Goal: Task Accomplishment & Management: Manage account settings

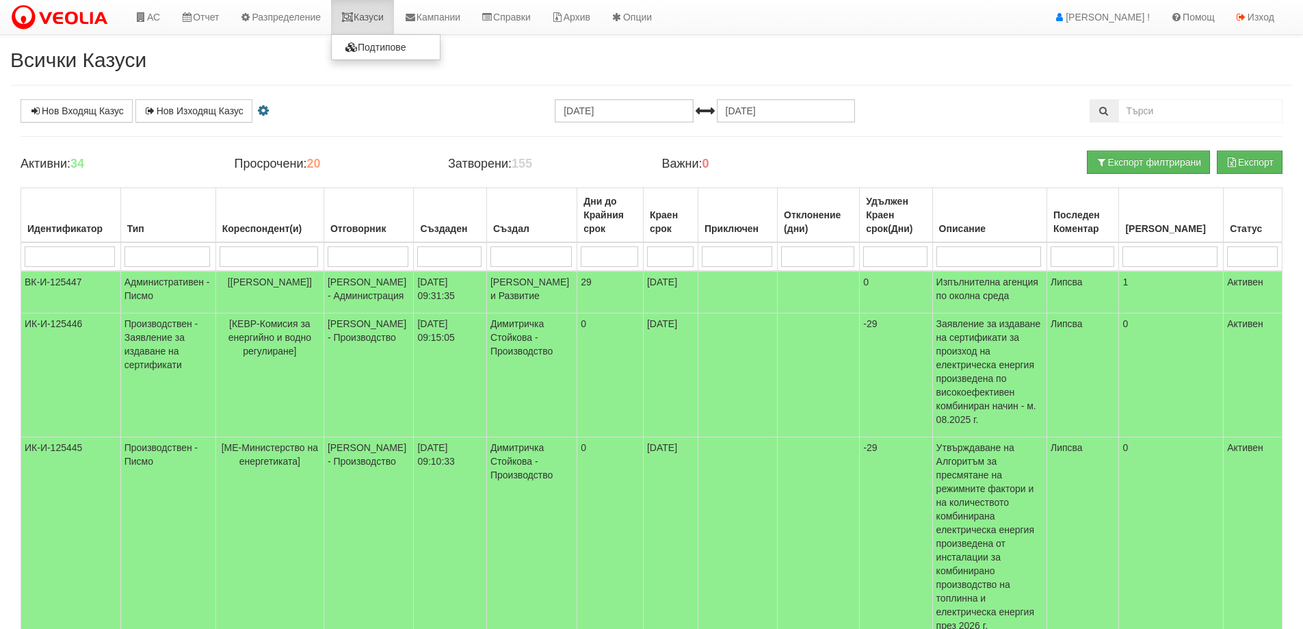
click at [354, 19] on icon at bounding box center [347, 17] width 12 height 10
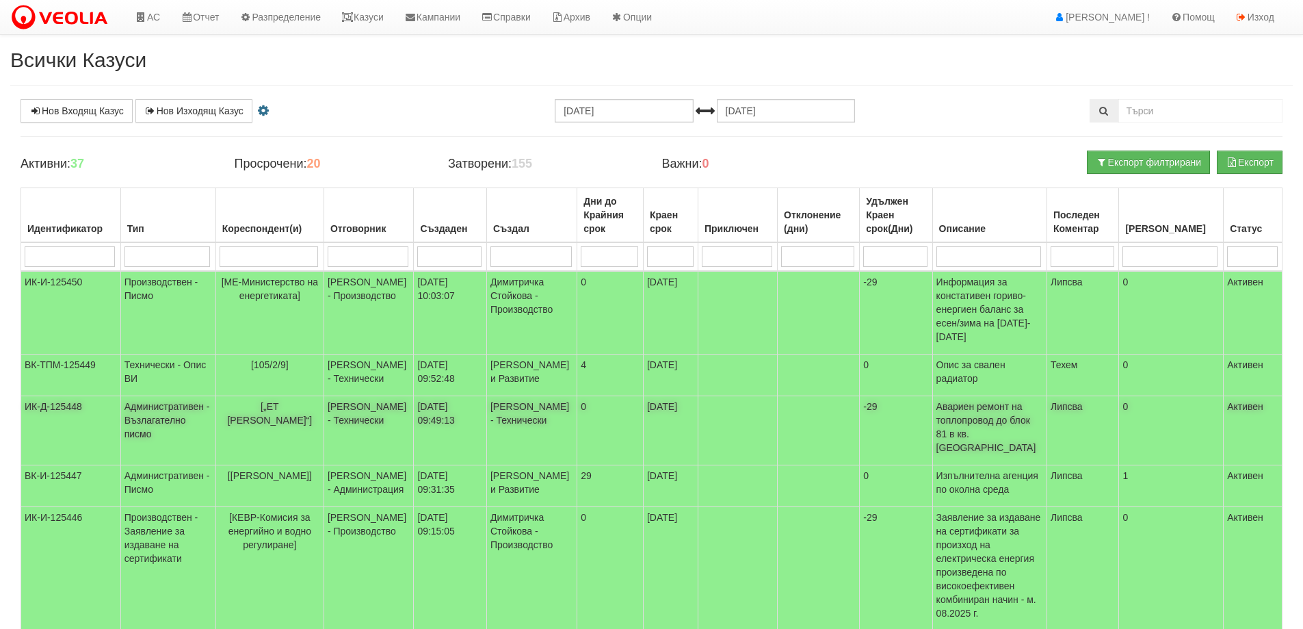
click at [267, 401] on span "[„ЕТ [PERSON_NAME]“]" at bounding box center [269, 413] width 85 height 25
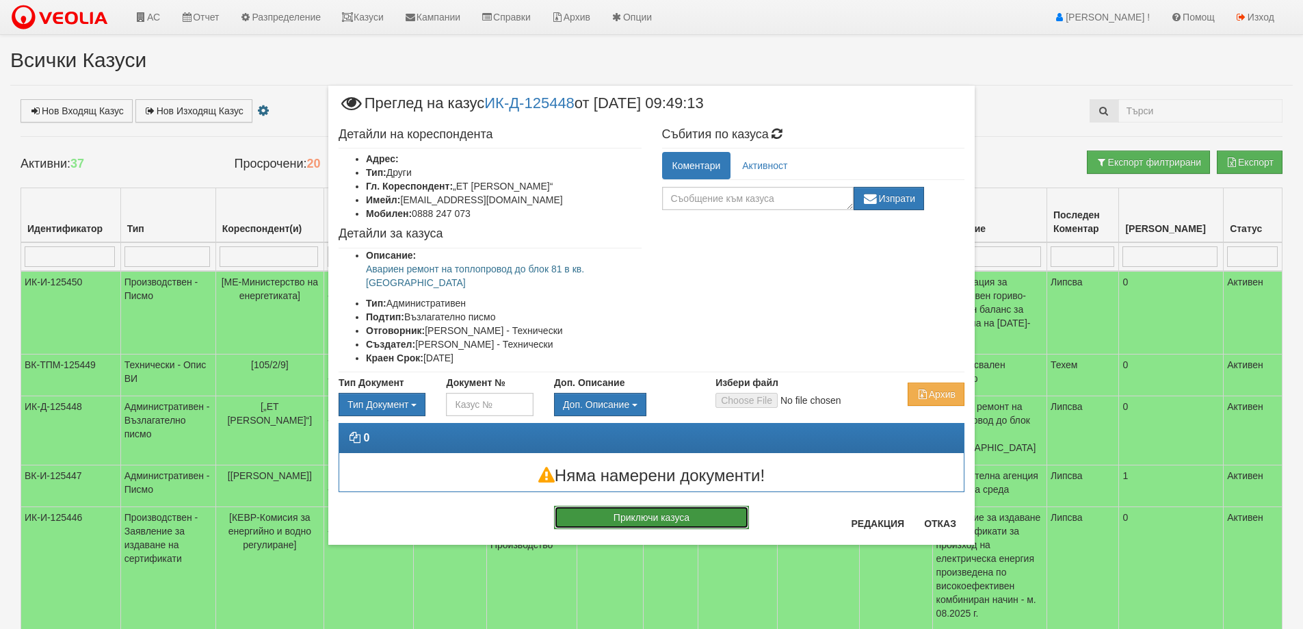
click at [697, 507] on button "Приключи казуса" at bounding box center [651, 516] width 195 height 23
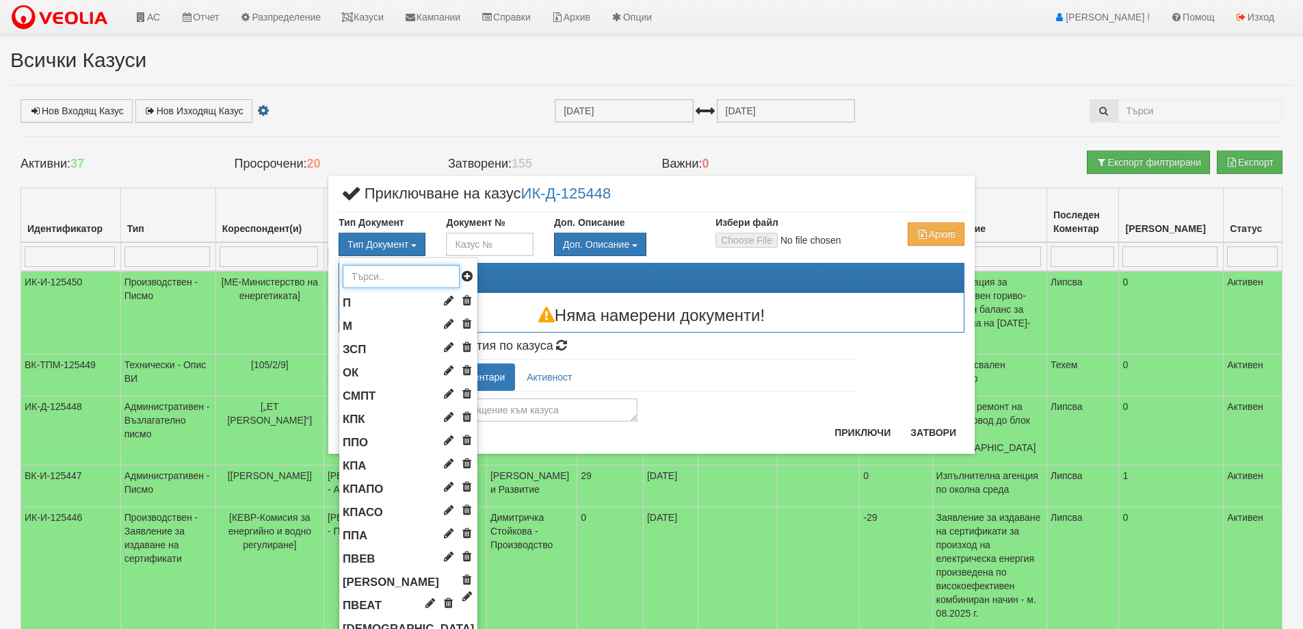
click at [362, 278] on input "text" at bounding box center [401, 276] width 117 height 23
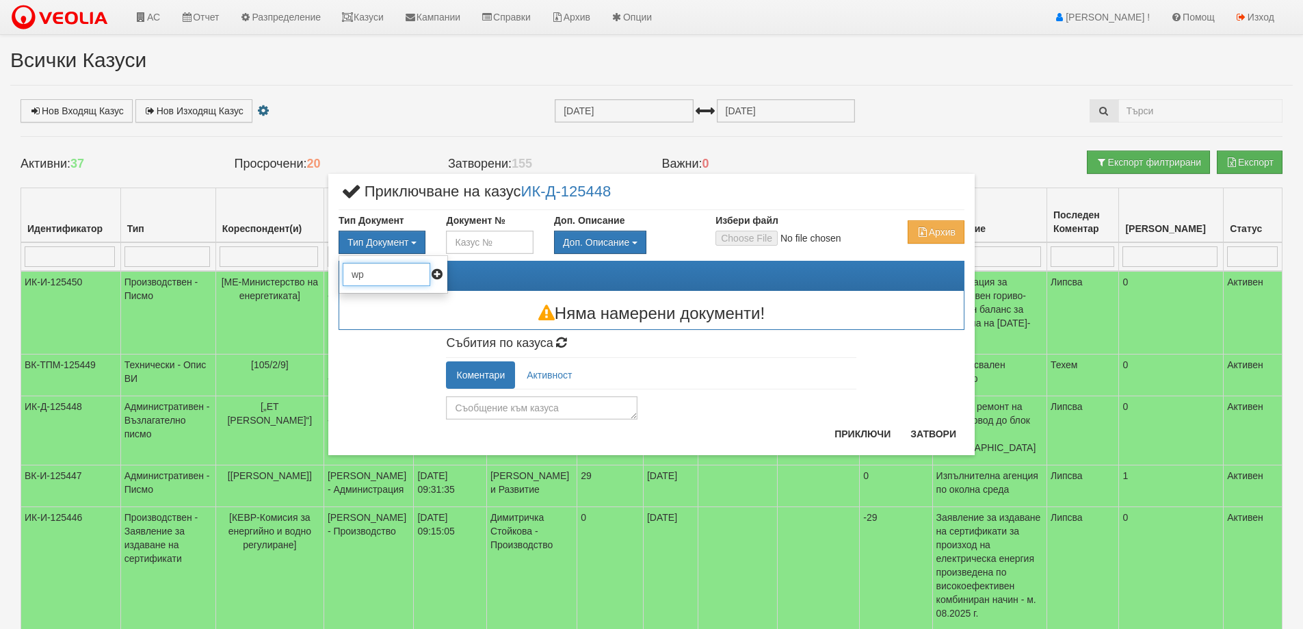
type input "w"
type input "вп"
click at [357, 302] on span "ВП" at bounding box center [351, 300] width 16 height 13
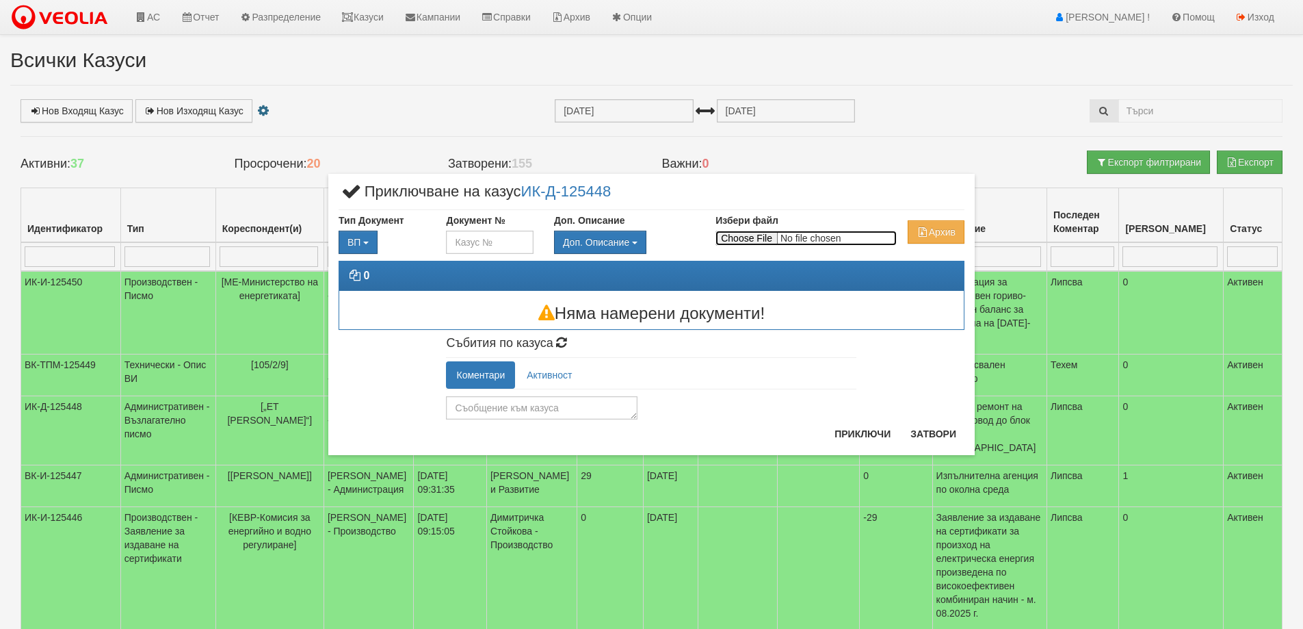
click at [767, 241] on input "Избери файл" at bounding box center [805, 237] width 181 height 15
type input "C:\fakepath\Възл_писмо_Станка_Василева_81.pdf"
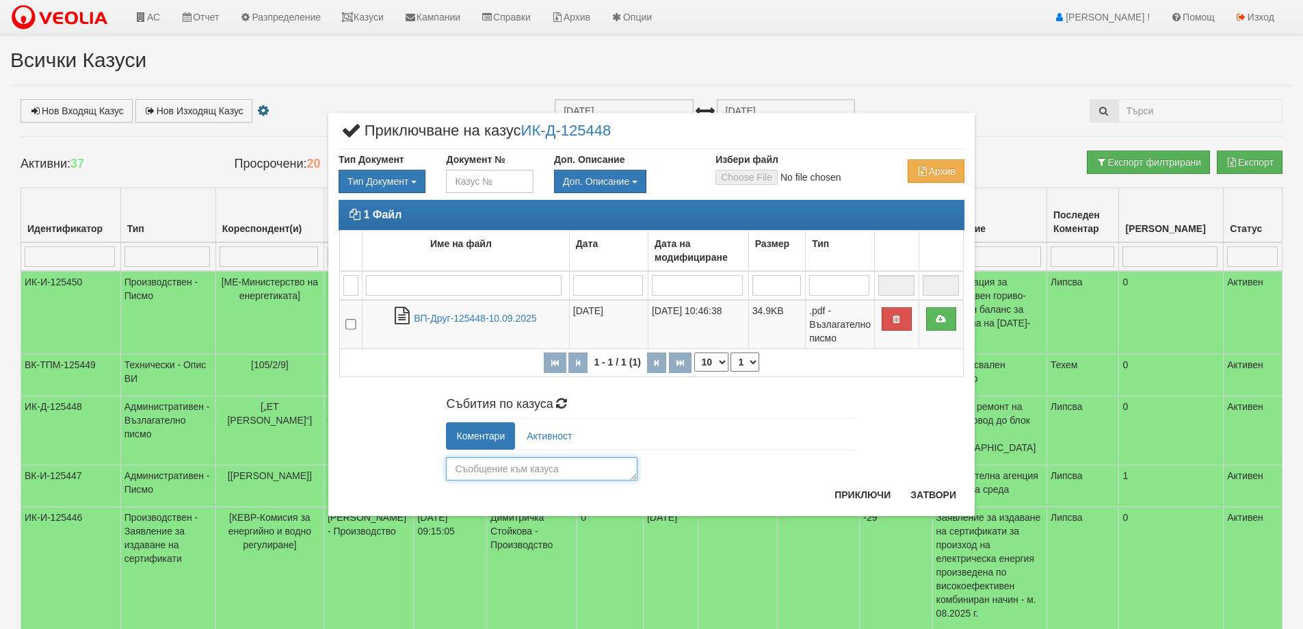
click at [520, 468] on textarea at bounding box center [541, 468] width 191 height 23
type textarea "Изпратено"
click at [869, 492] on button "Приключи" at bounding box center [862, 495] width 72 height 22
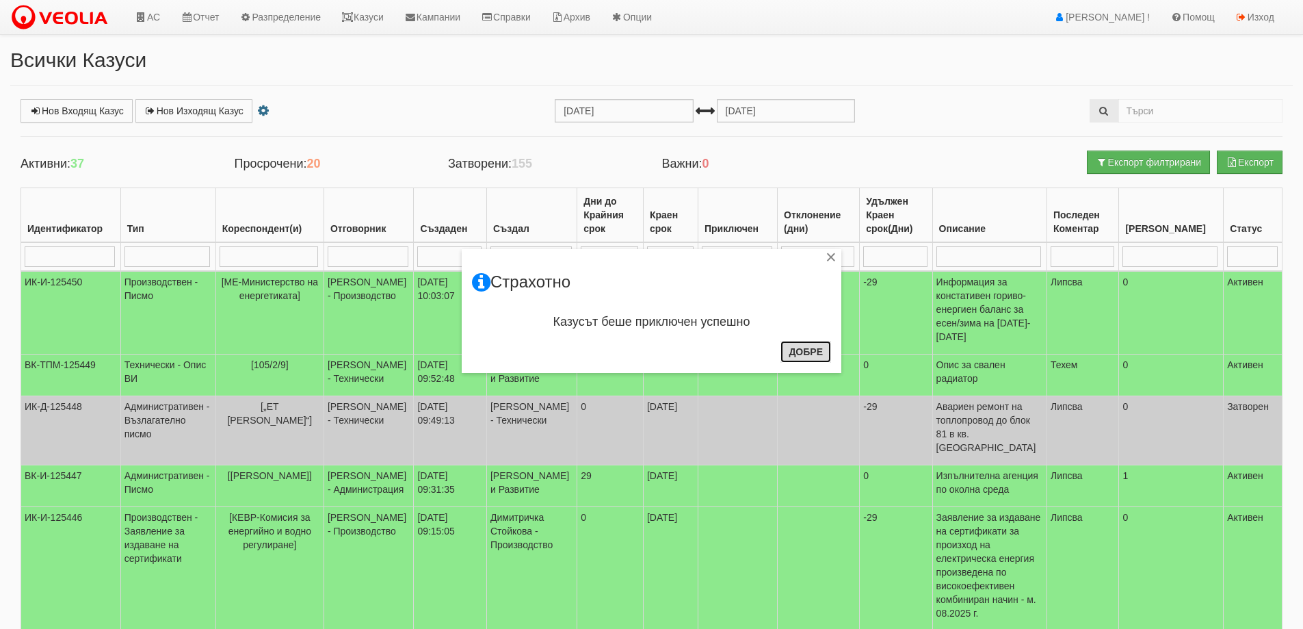
click at [795, 351] on button "Добре" at bounding box center [805, 352] width 51 height 22
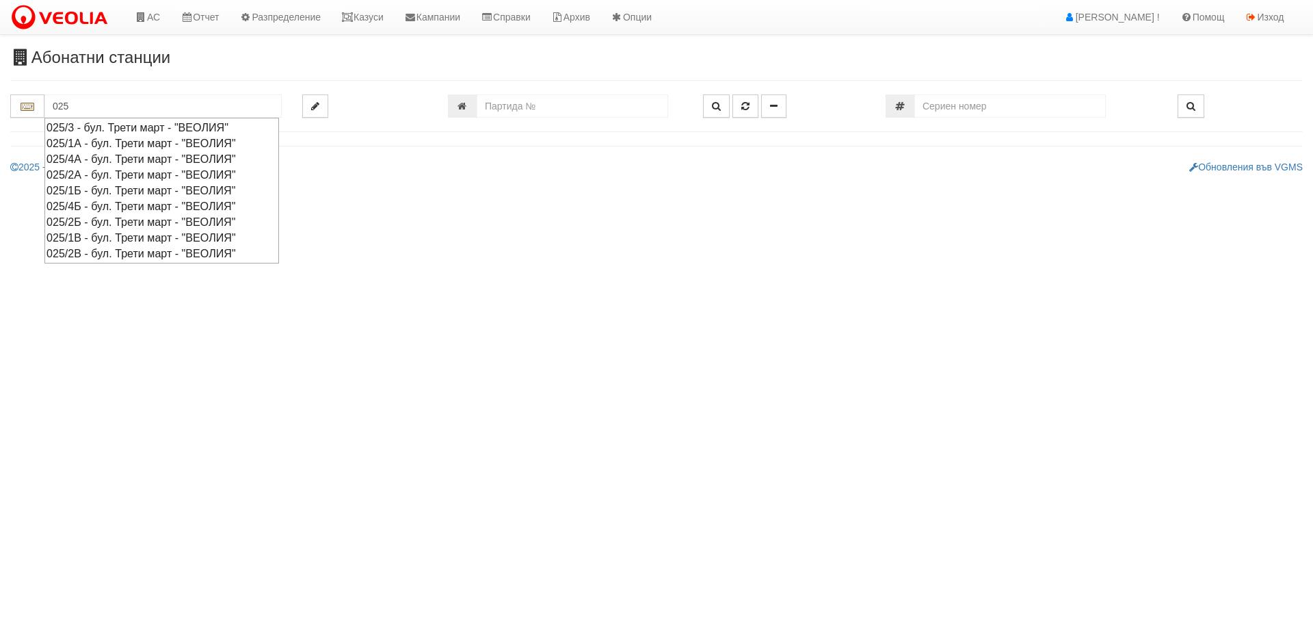
type input "025"
click at [356, 184] on html "АС Отчет Настройки Период Глобални Параметри Сваляне Отчетни Карти Нулиране УДР" at bounding box center [656, 92] width 1313 height 184
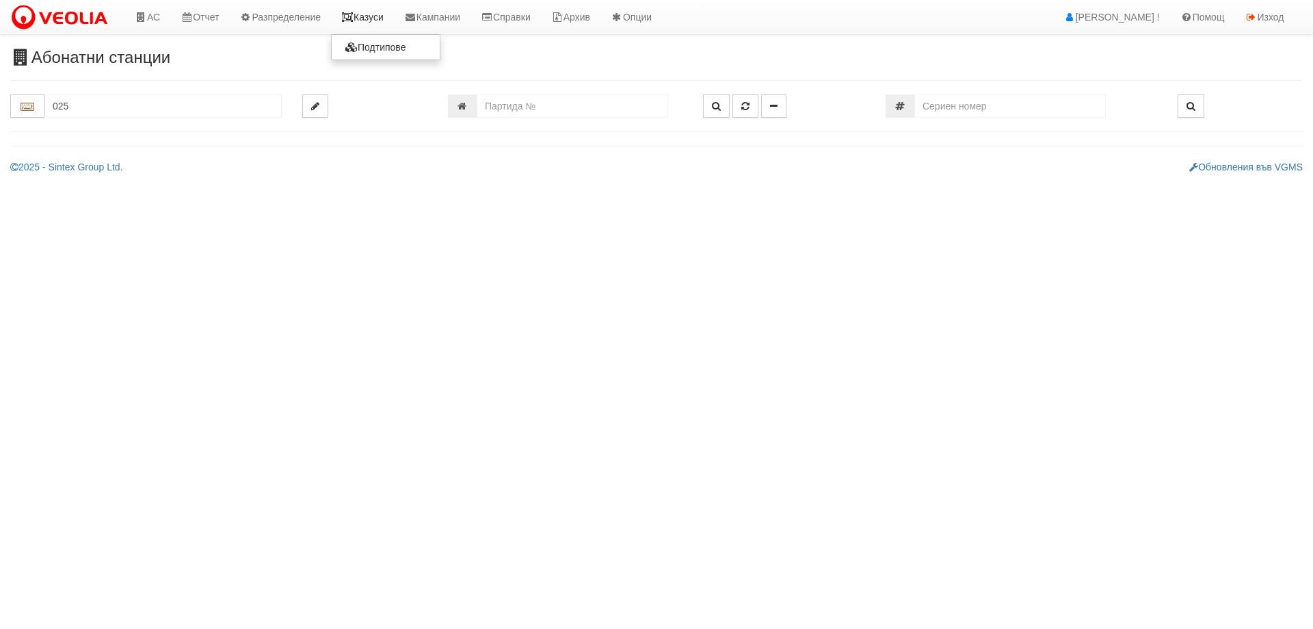
click at [371, 15] on link "Казуси" at bounding box center [362, 17] width 63 height 34
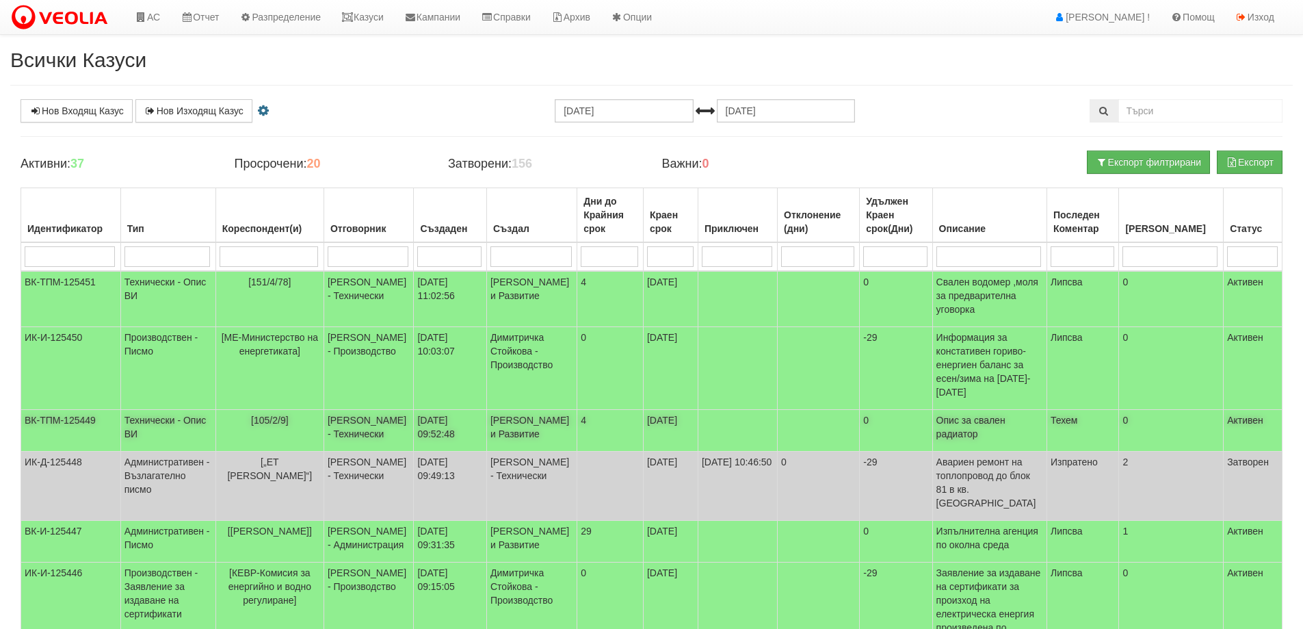
click at [270, 414] on span "[105/2/9]" at bounding box center [270, 419] width 38 height 11
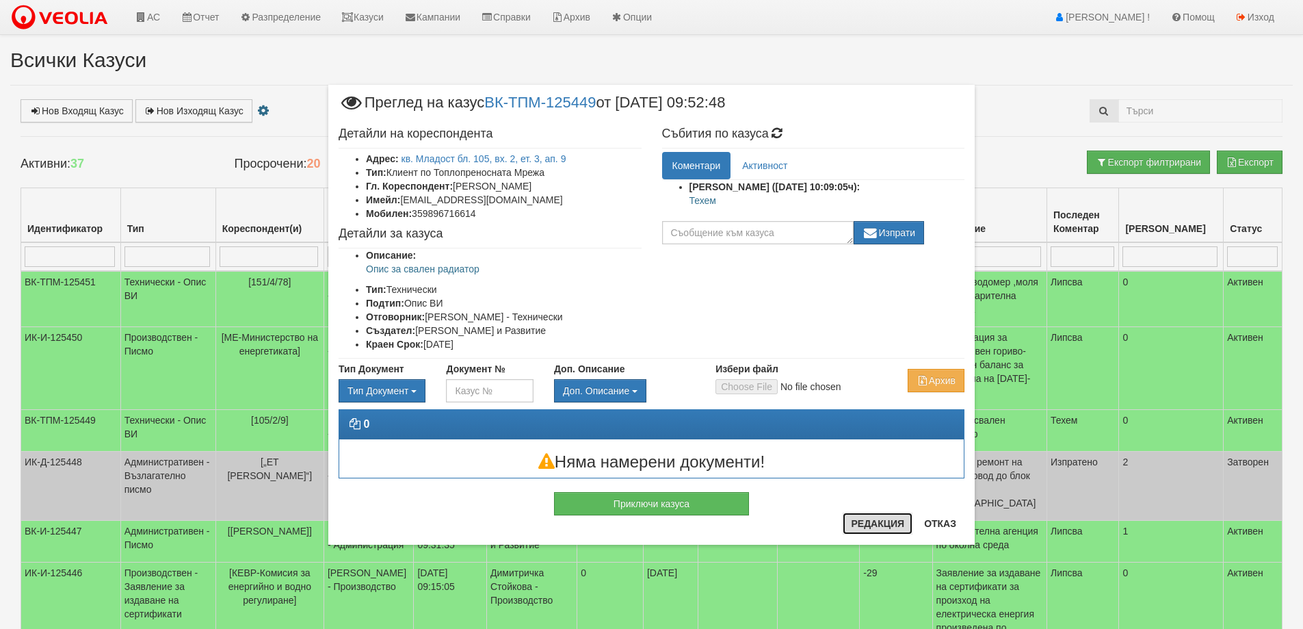
click at [869, 529] on button "Редакция" at bounding box center [878, 523] width 70 height 22
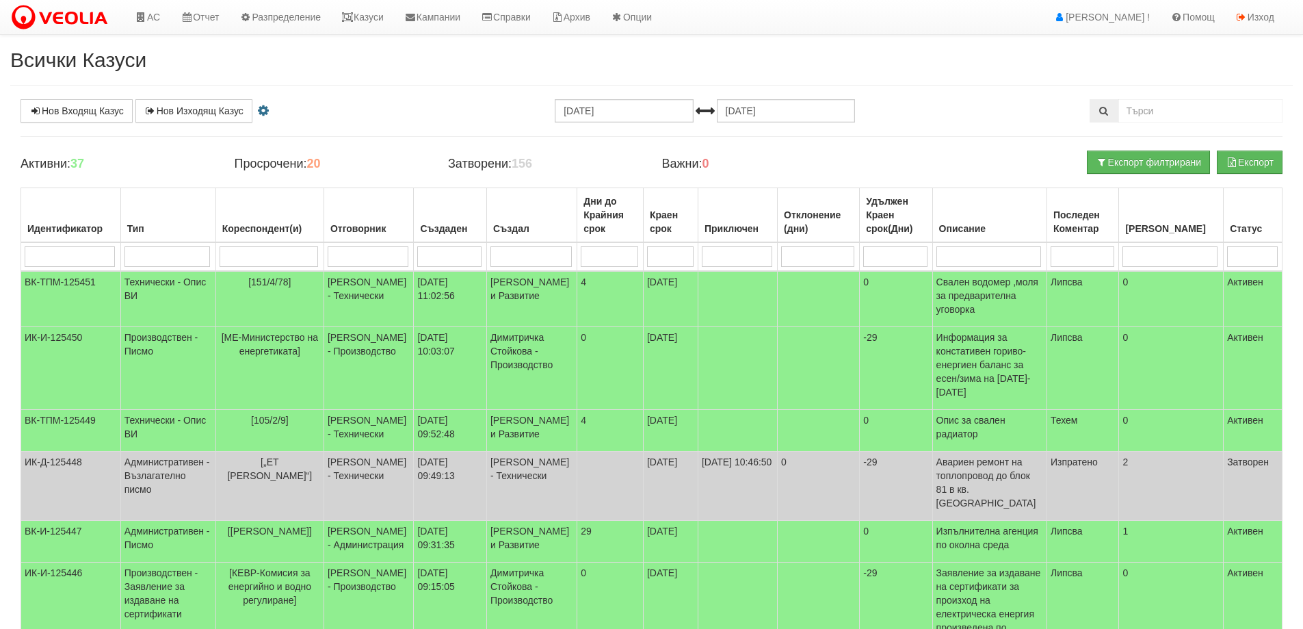
click at [280, 258] on input "search" at bounding box center [269, 256] width 98 height 21
type input "п"
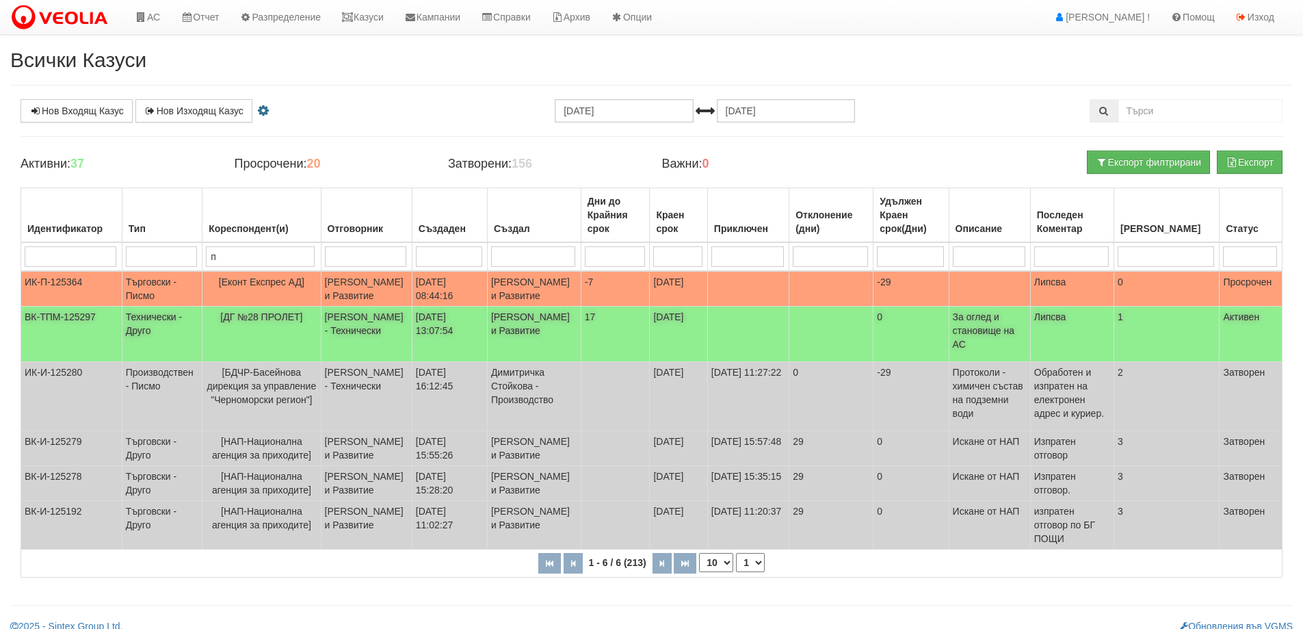
type input "п"
click at [261, 322] on span "[ДГ №28 ПРОЛЕТ]" at bounding box center [261, 316] width 82 height 11
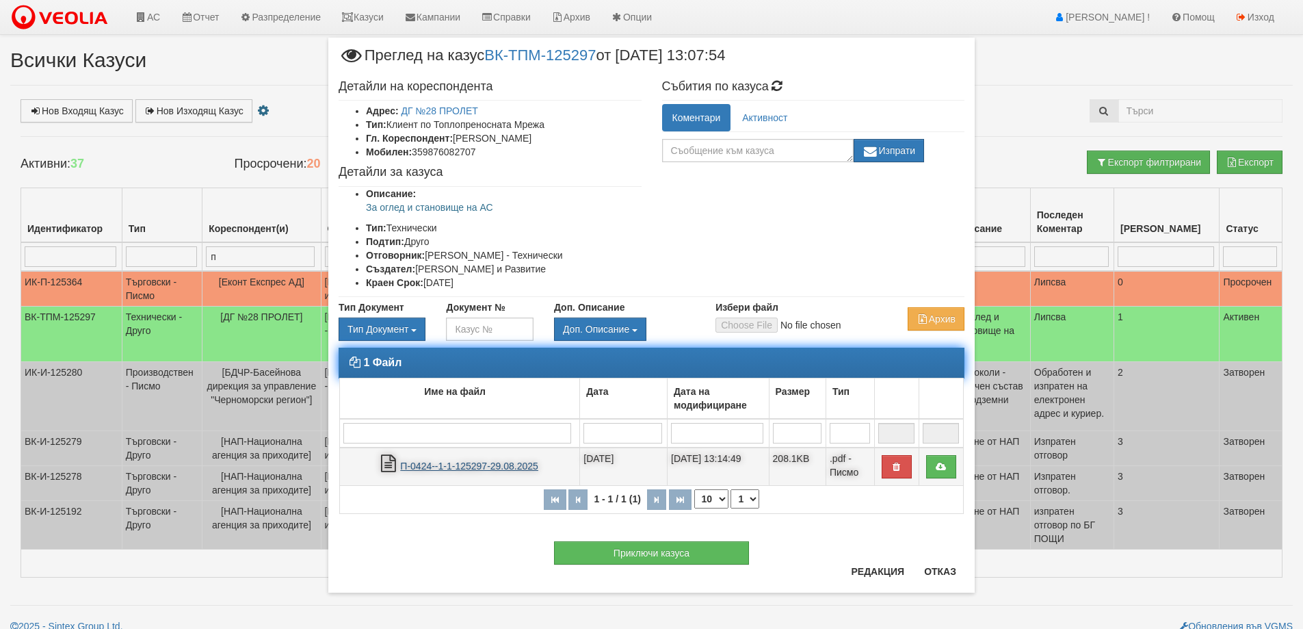
click at [486, 464] on link "П-0424--1-1-125297-29.08.2025" at bounding box center [469, 465] width 138 height 11
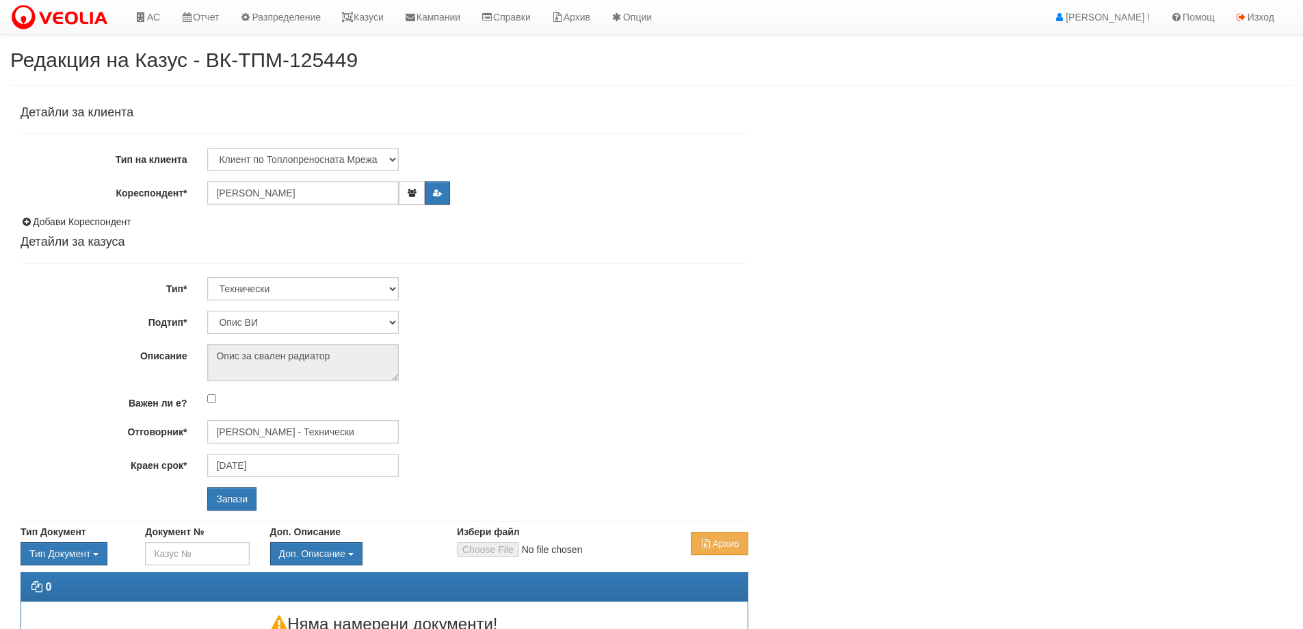
select select "Опис ВИ"
click at [287, 419] on div "Детайли за клиента Тип на клиента Клиент по Топлопреносната Мрежа Институция Па…" at bounding box center [385, 308] width 728 height 404
click at [304, 427] on input "[PERSON_NAME] - Технически" at bounding box center [302, 431] width 191 height 23
type input "S"
click at [305, 455] on div "[PERSON_NAME] - Технически" at bounding box center [598, 453] width 779 height 17
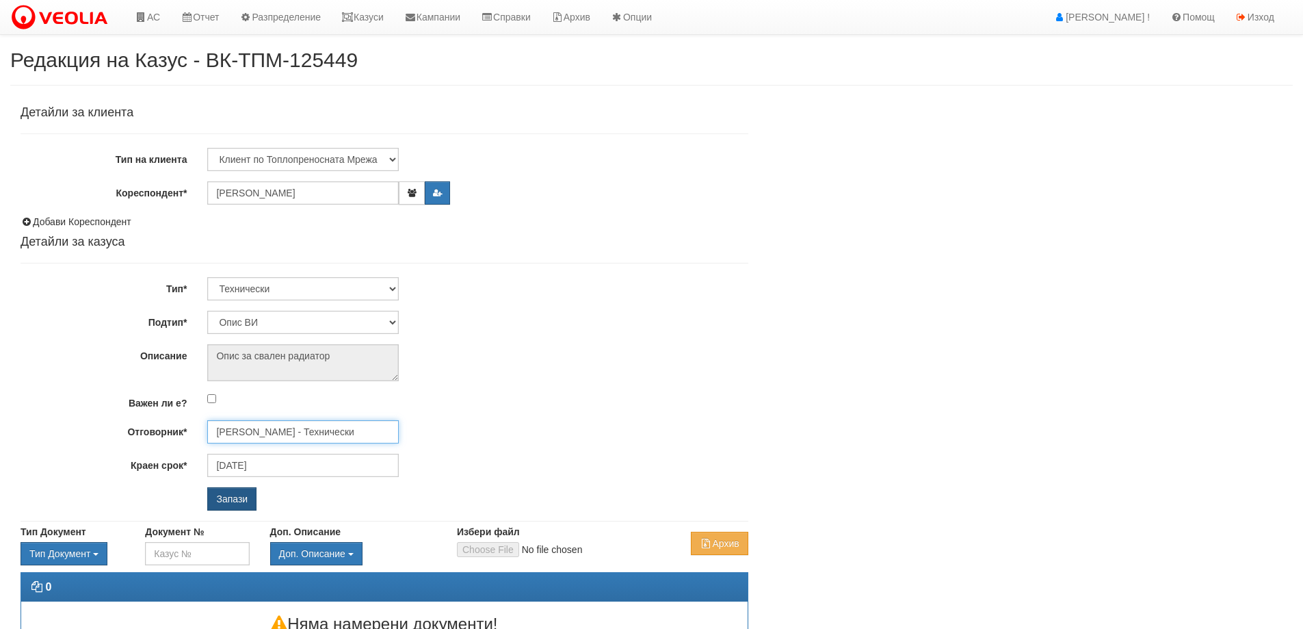
type input "[PERSON_NAME] - Технически"
click at [228, 489] on input "Запази" at bounding box center [231, 498] width 49 height 23
